Goal: Navigation & Orientation: Find specific page/section

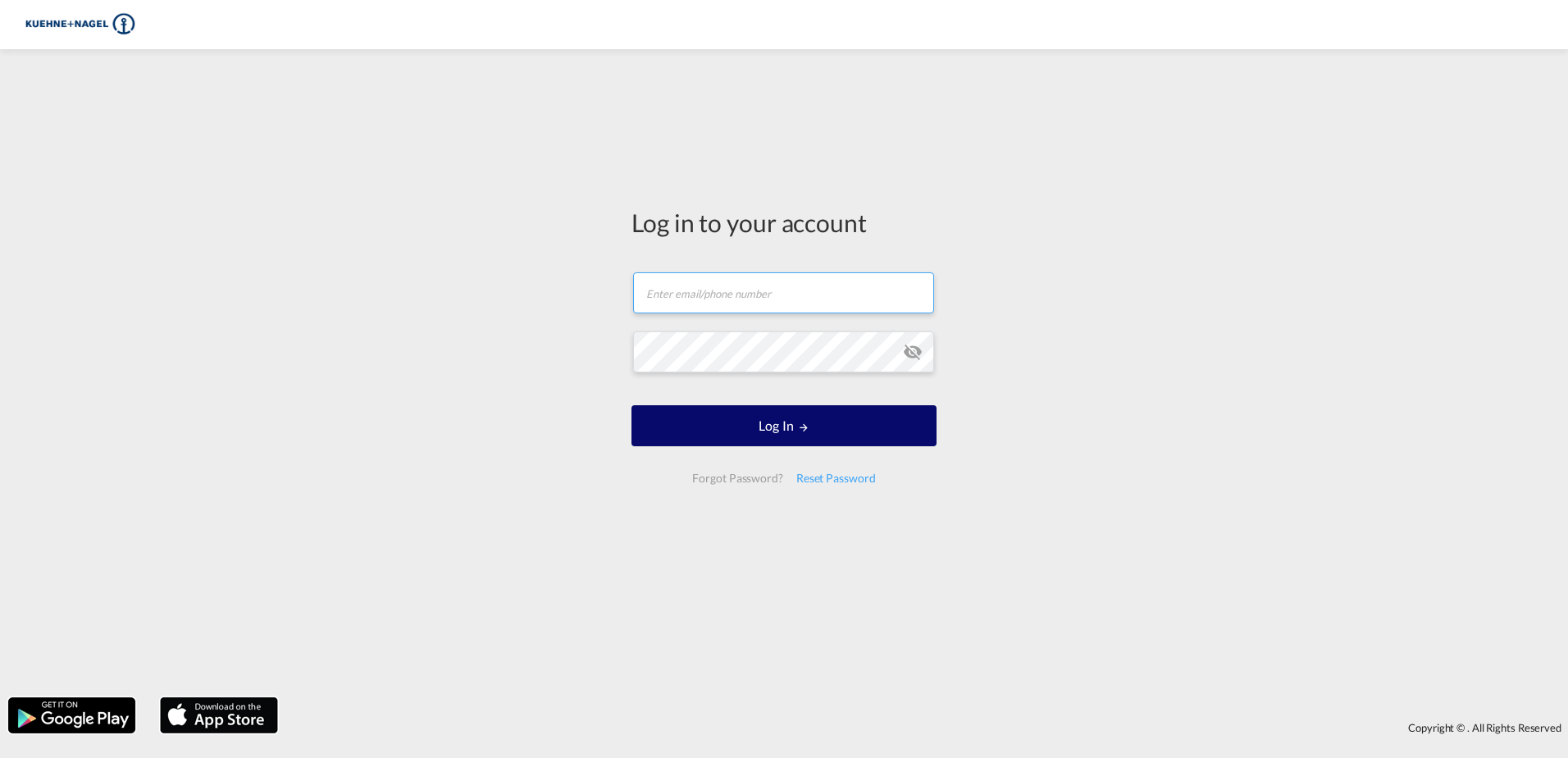
type input "lennard.schulz@kuehne-nagel.com"
click at [792, 422] on form "lennard.schulz@kuehne-nagel.com Email field is required Password field is requi…" at bounding box center [784, 378] width 305 height 243
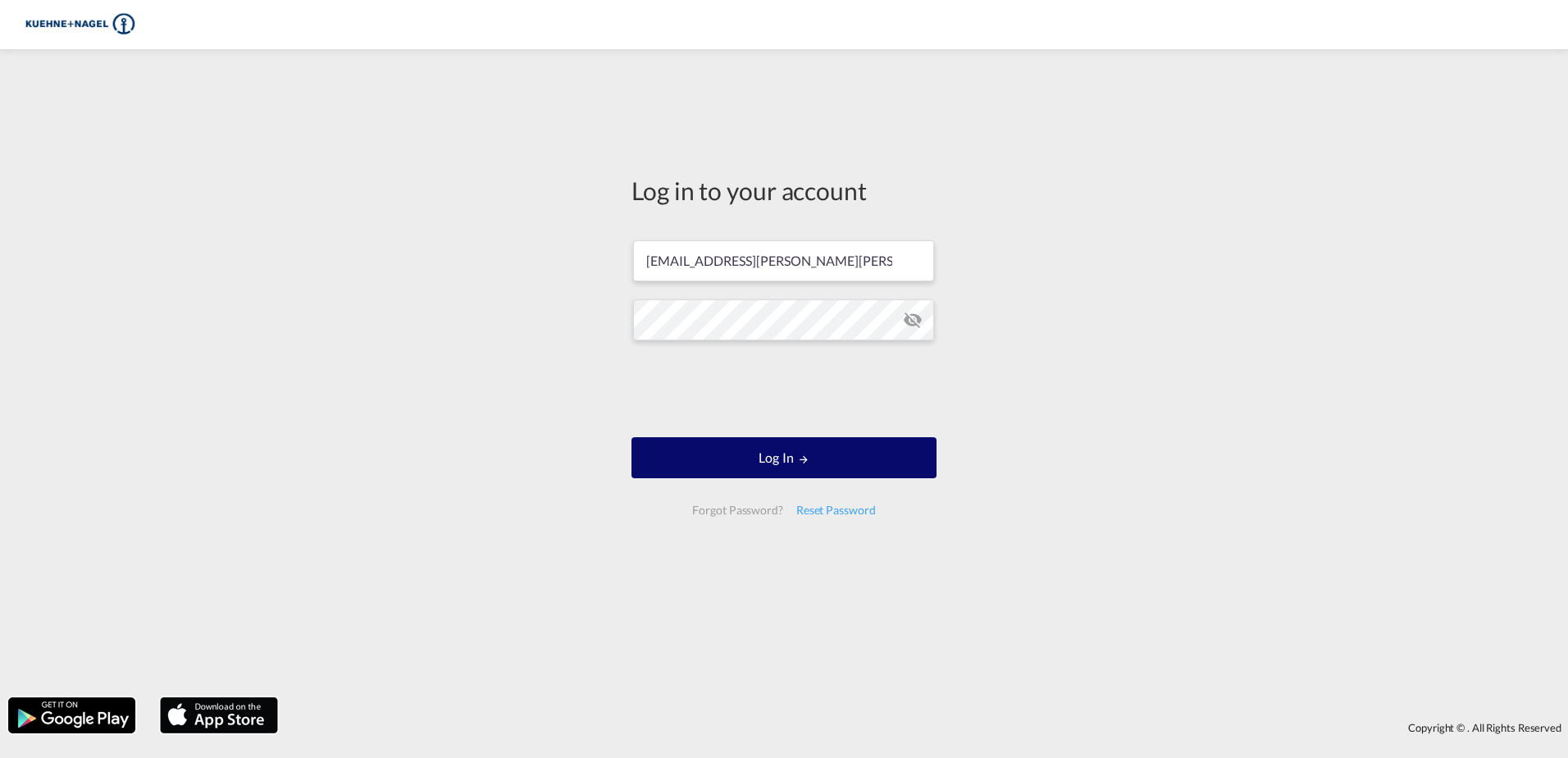
click at [749, 463] on button "Log In" at bounding box center [784, 458] width 305 height 41
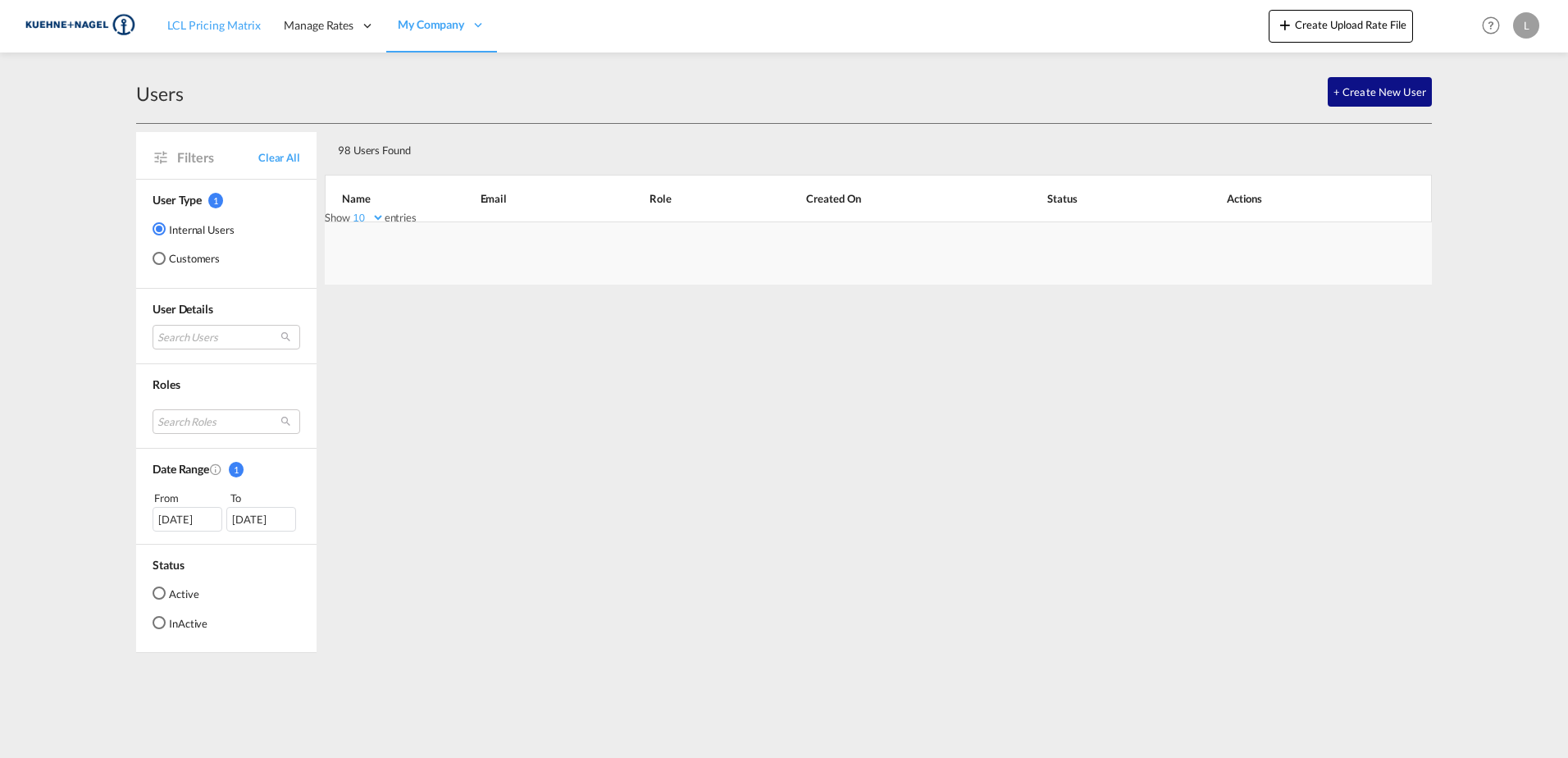
click at [228, 32] on span "LCL Pricing Matrix" at bounding box center [214, 24] width 94 height 14
